Goal: Task Accomplishment & Management: Use online tool/utility

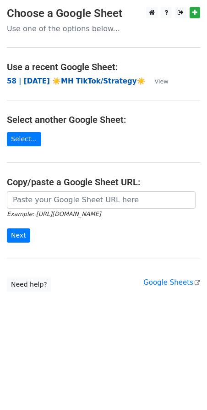
click at [49, 80] on strong "58 | AUG 9 ☀️MH TikTok/Strategy☀️" at bounding box center [76, 81] width 139 height 8
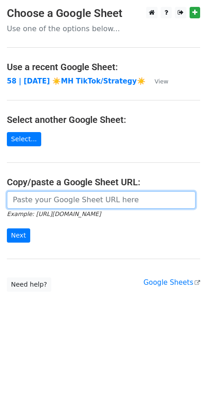
click at [97, 198] on input "url" at bounding box center [101, 199] width 189 height 17
paste input "https://docs.google.com/spreadsheets/d/1U1Ui88BZhFmWCuU5E8jT_6v2gMw5E1aO_cwl2hb…"
type input "https://docs.google.com/spreadsheets/d/1U1Ui88BZhFmWCuU5E8jT_6v2gMw5E1aO_cwl2hb…"
click at [7, 228] on input "Next" at bounding box center [18, 235] width 23 height 14
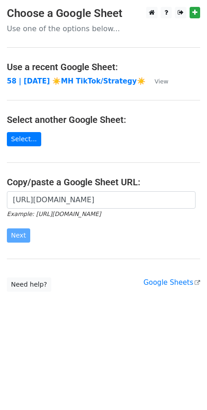
scroll to position [0, 0]
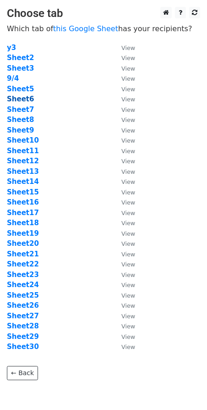
click at [21, 96] on strong "Sheet6" at bounding box center [20, 99] width 27 height 8
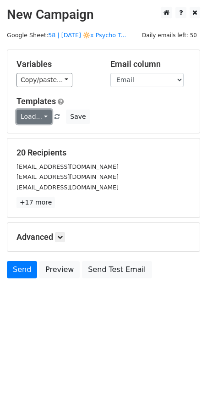
click at [29, 118] on link "Load..." at bounding box center [34, 117] width 35 height 14
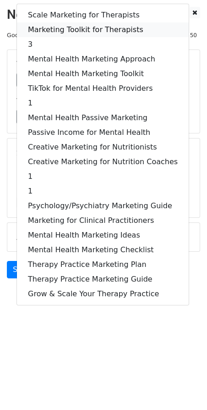
click at [84, 31] on link "Marketing Toolkit for Therapists" at bounding box center [103, 29] width 172 height 15
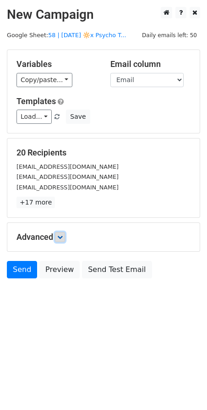
click at [65, 238] on link at bounding box center [60, 237] width 10 height 10
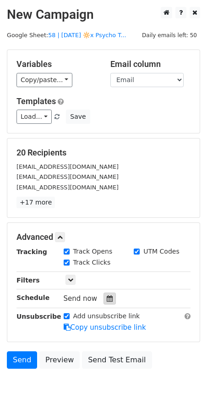
click at [107, 297] on icon at bounding box center [110, 298] width 6 height 6
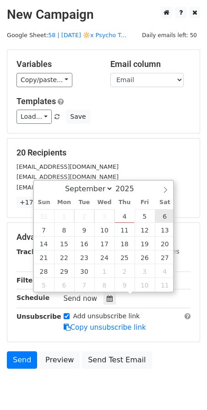
type input "2025-09-06 12:00"
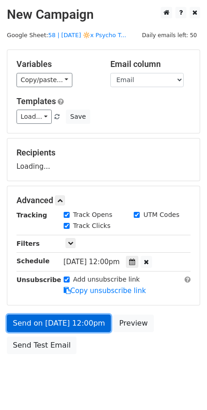
click at [62, 314] on link "Send on Sep 6 at 12:00pm" at bounding box center [59, 322] width 104 height 17
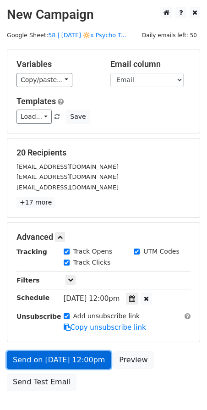
click at [74, 355] on link "Send on Sep 6 at 12:00pm" at bounding box center [59, 359] width 104 height 17
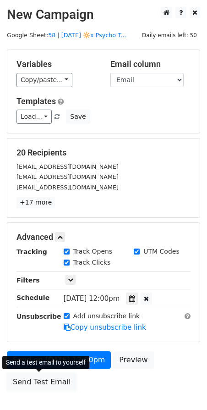
drag, startPoint x: 53, startPoint y: 378, endPoint x: 61, endPoint y: 368, distance: 13.1
click at [53, 378] on link "Send Test Email" at bounding box center [42, 381] width 70 height 17
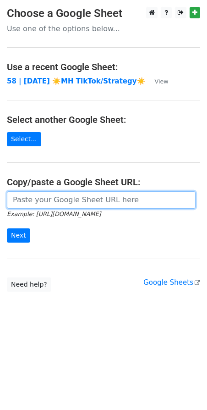
click at [43, 194] on input "url" at bounding box center [101, 199] width 189 height 17
paste input "[URL][DOMAIN_NAME]"
type input "[URL][DOMAIN_NAME]"
click at [7, 228] on input "Next" at bounding box center [18, 235] width 23 height 14
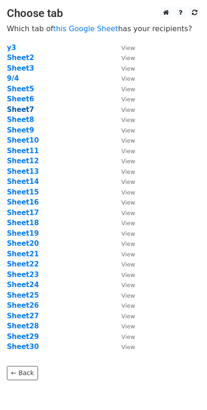
click at [25, 106] on strong "Sheet7" at bounding box center [20, 109] width 27 height 8
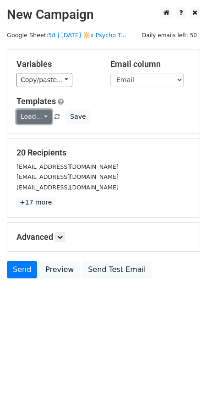
click at [25, 119] on link "Load..." at bounding box center [34, 117] width 35 height 14
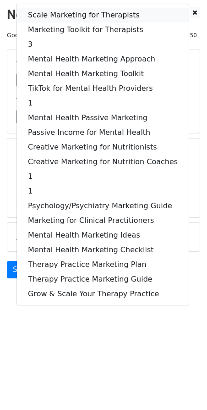
click at [83, 18] on link "Scale Marketing for Therapists" at bounding box center [103, 15] width 172 height 15
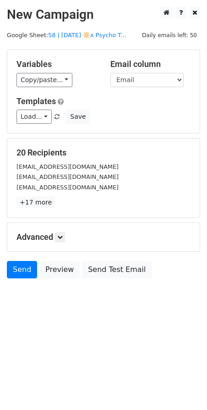
click at [67, 240] on h5 "Advanced" at bounding box center [104, 237] width 174 height 10
click at [63, 238] on icon at bounding box center [60, 237] width 6 height 6
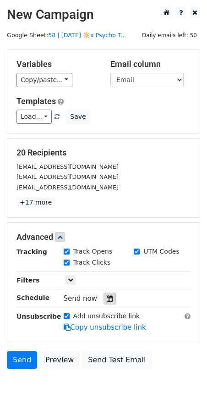
click at [108, 300] on icon at bounding box center [110, 298] width 6 height 6
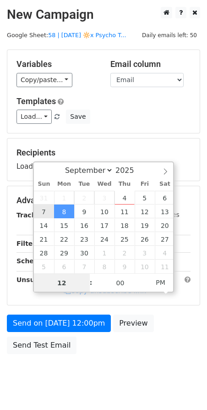
type input "2025-09-07 12:00"
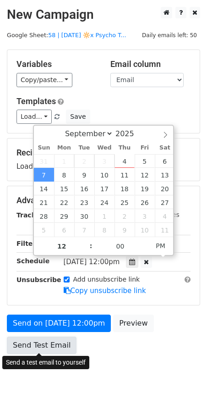
click at [49, 351] on link "Send Test Email" at bounding box center [42, 344] width 70 height 17
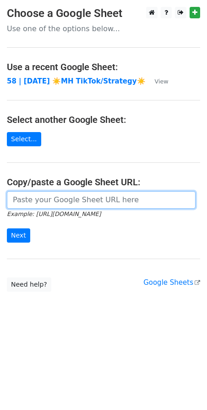
click at [45, 200] on input "url" at bounding box center [101, 199] width 189 height 17
paste input "https://docs.google.com/spreadsheets/d/1U1Ui88BZhFmWCuU5E8jT_6v2gMw5E1aO_cwl2hb…"
type input "https://docs.google.com/spreadsheets/d/1U1Ui88BZhFmWCuU5E8jT_6v2gMw5E1aO_cwl2hb…"
click at [7, 228] on input "Next" at bounding box center [18, 235] width 23 height 14
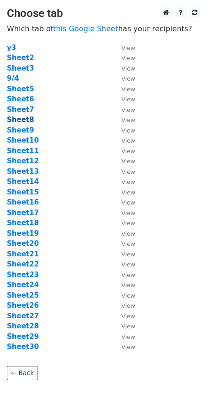
click at [25, 120] on strong "Sheet8" at bounding box center [20, 120] width 27 height 8
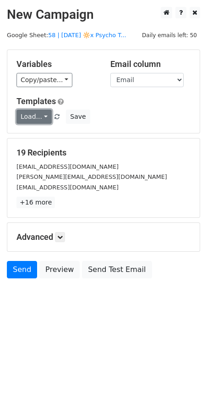
click at [28, 114] on link "Load..." at bounding box center [34, 117] width 35 height 14
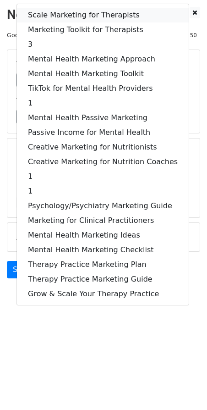
click at [89, 11] on link "Scale Marketing for Therapists" at bounding box center [103, 15] width 172 height 15
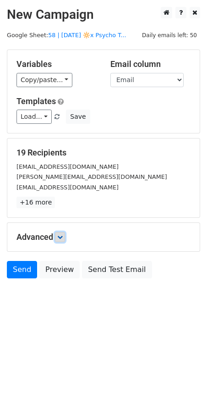
click at [61, 240] on link at bounding box center [60, 237] width 10 height 10
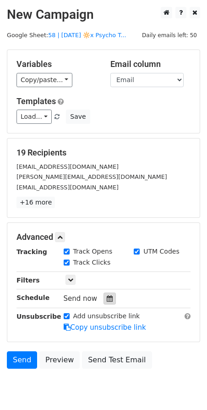
click at [104, 297] on div at bounding box center [110, 298] width 12 height 12
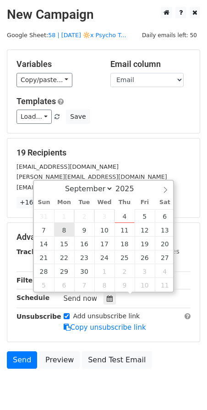
type input "[DATE] 12:00"
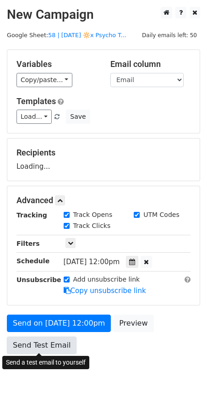
click at [35, 342] on link "Send Test Email" at bounding box center [42, 344] width 70 height 17
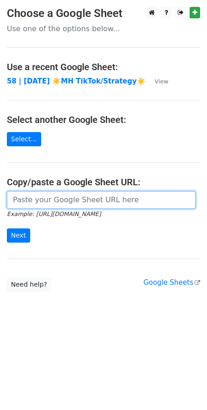
click at [64, 198] on input "url" at bounding box center [101, 199] width 189 height 17
paste input "https://docs.google.com/spreadsheets/d/1U1Ui88BZhFmWCuU5E8jT_6v2gMw5E1aO_cwl2hb…"
type input "https://docs.google.com/spreadsheets/d/1U1Ui88BZhFmWCuU5E8jT_6v2gMw5E1aO_cwl2hb…"
click at [7, 228] on input "Next" at bounding box center [18, 235] width 23 height 14
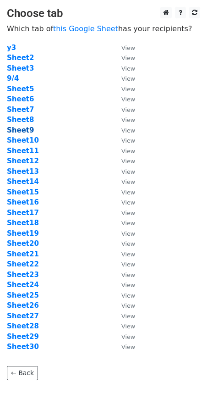
click at [27, 127] on strong "Sheet9" at bounding box center [20, 130] width 27 height 8
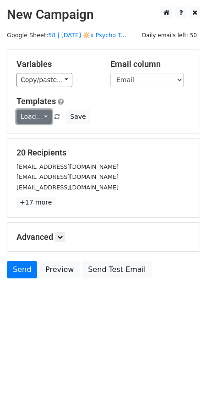
click at [27, 116] on link "Load..." at bounding box center [34, 117] width 35 height 14
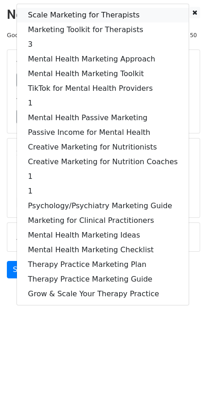
click at [75, 15] on link "Scale Marketing for Therapists" at bounding box center [103, 15] width 172 height 15
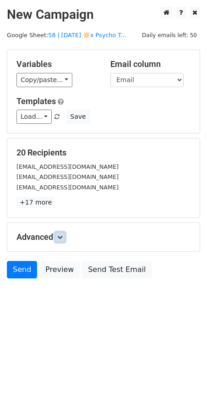
click at [58, 238] on link at bounding box center [60, 237] width 10 height 10
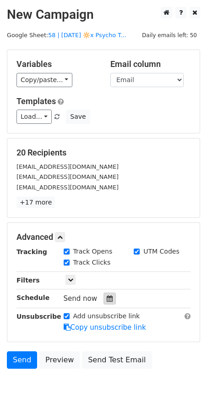
click at [107, 295] on icon at bounding box center [110, 298] width 6 height 6
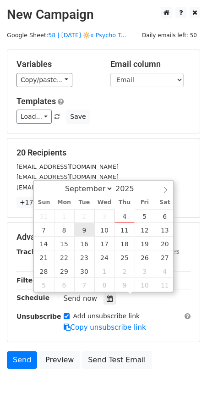
type input "[DATE] 12:00"
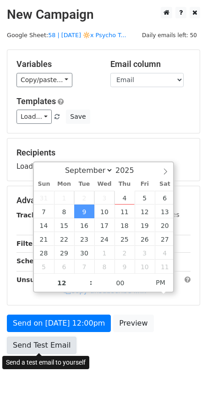
click at [46, 348] on link "Send Test Email" at bounding box center [42, 344] width 70 height 17
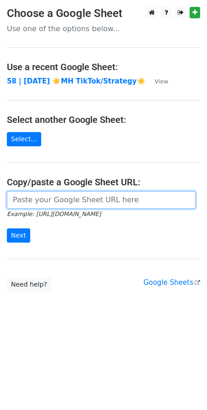
click at [65, 200] on input "url" at bounding box center [101, 199] width 189 height 17
paste input "[URL][DOMAIN_NAME]"
type input "[URL][DOMAIN_NAME]"
click at [7, 228] on input "Next" at bounding box center [18, 235] width 23 height 14
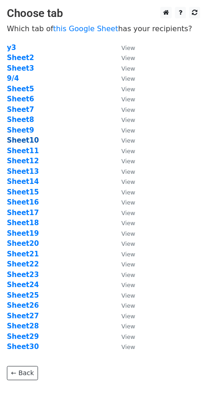
click at [25, 138] on strong "Sheet10" at bounding box center [23, 140] width 32 height 8
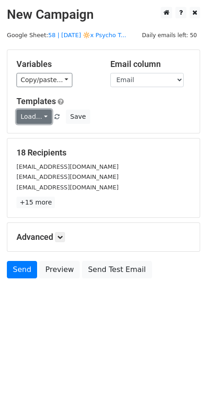
click at [37, 115] on link "Load..." at bounding box center [34, 117] width 35 height 14
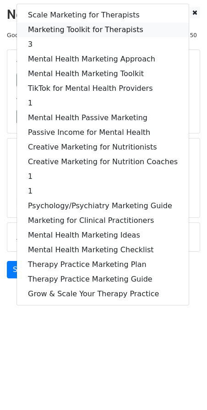
click at [80, 30] on link "Marketing Toolkit for Therapists" at bounding box center [103, 29] width 172 height 15
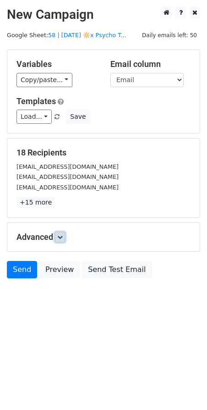
click at [62, 235] on icon at bounding box center [60, 237] width 6 height 6
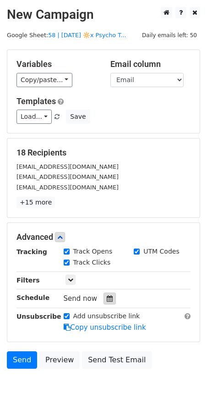
click at [108, 292] on div at bounding box center [110, 298] width 12 height 12
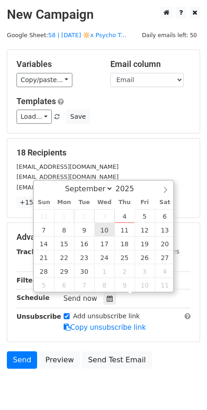
type input "[DATE] 12:00"
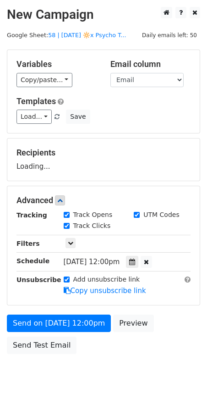
click at [52, 355] on div "Send on [DATE] 12:00pm Preview Send Test Email" at bounding box center [103, 336] width 207 height 44
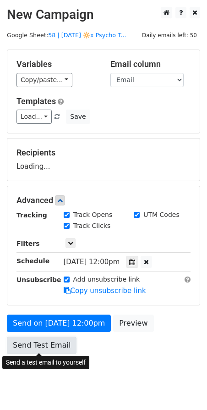
click at [52, 347] on link "Send Test Email" at bounding box center [42, 344] width 70 height 17
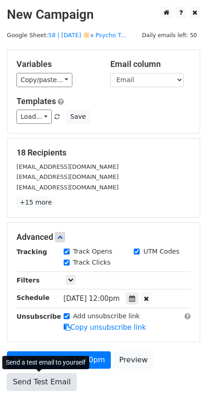
click at [29, 378] on link "Send Test Email" at bounding box center [42, 381] width 70 height 17
